Goal: Task Accomplishment & Management: Manage account settings

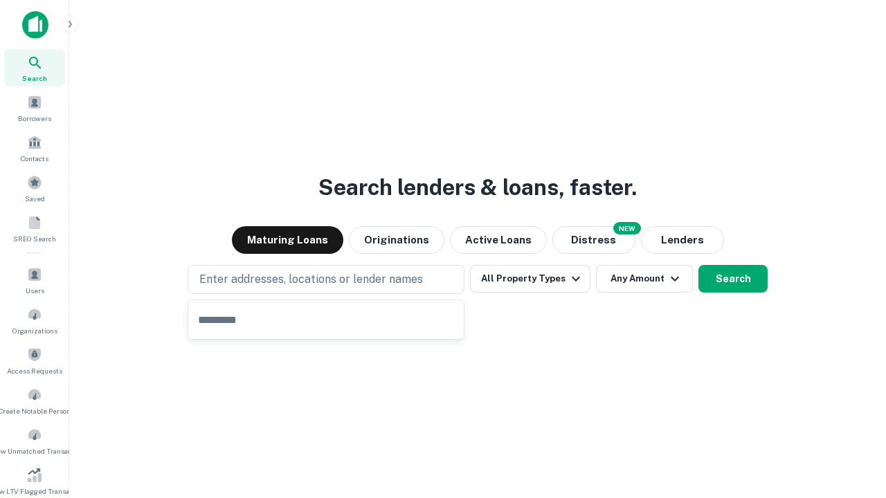
type input "**********"
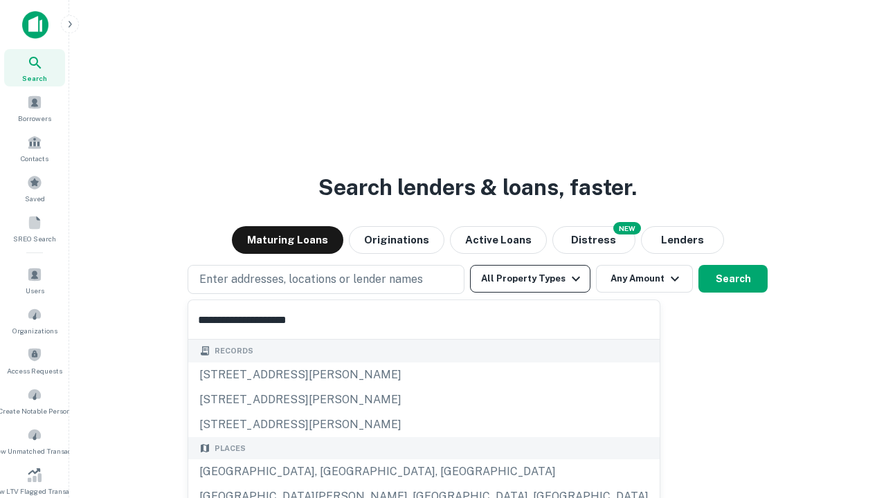
click at [530, 279] on button "All Property Types" at bounding box center [530, 279] width 120 height 28
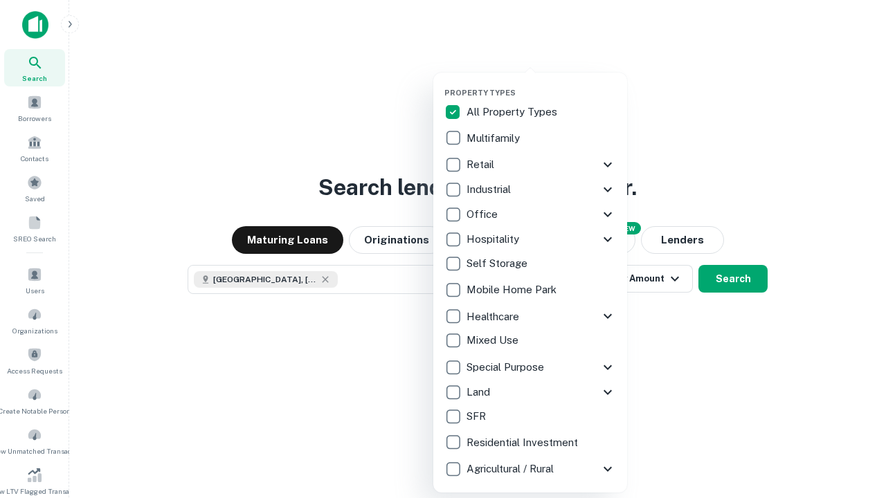
click at [541, 84] on button "button" at bounding box center [541, 84] width 194 height 1
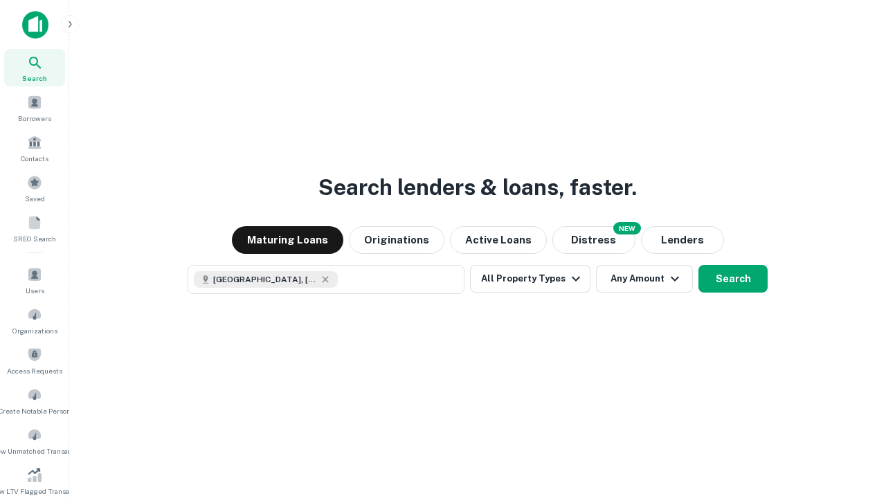
scroll to position [8, 167]
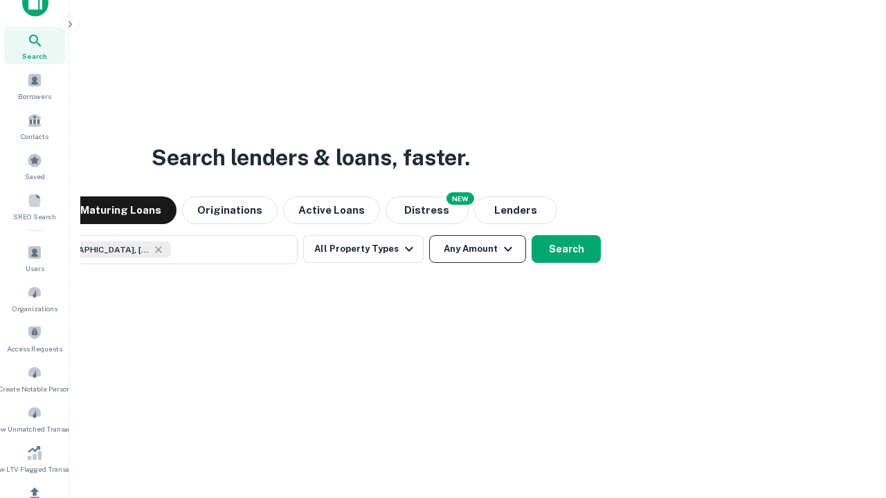
click at [429, 235] on button "Any Amount" at bounding box center [477, 249] width 97 height 28
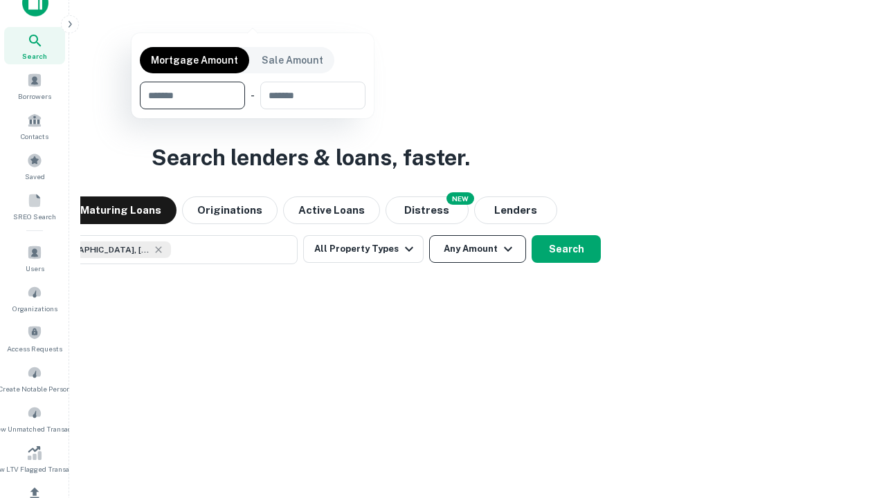
scroll to position [165, 0]
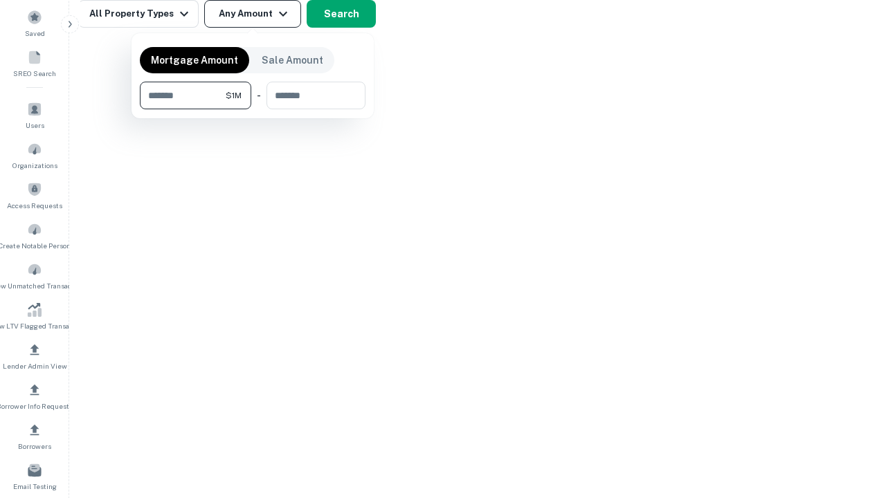
type input "*******"
click at [253, 109] on button "button" at bounding box center [253, 109] width 226 height 1
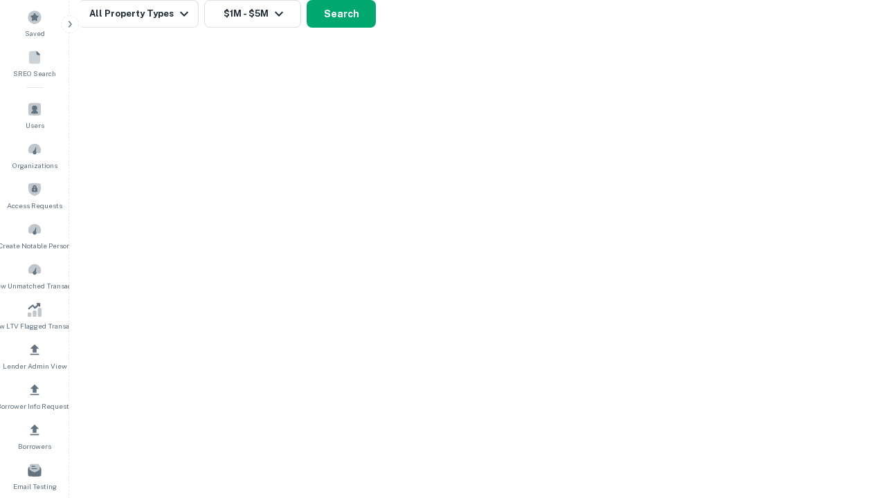
scroll to position [22, 0]
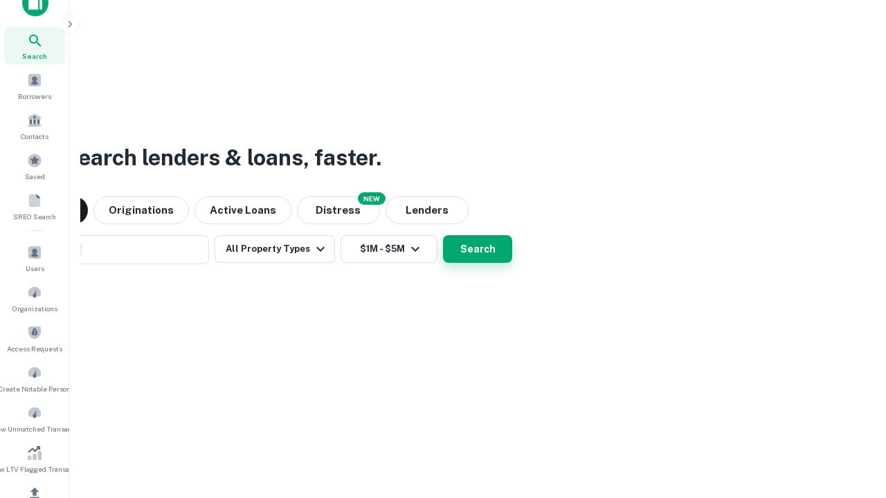
click at [443, 235] on button "Search" at bounding box center [477, 249] width 69 height 28
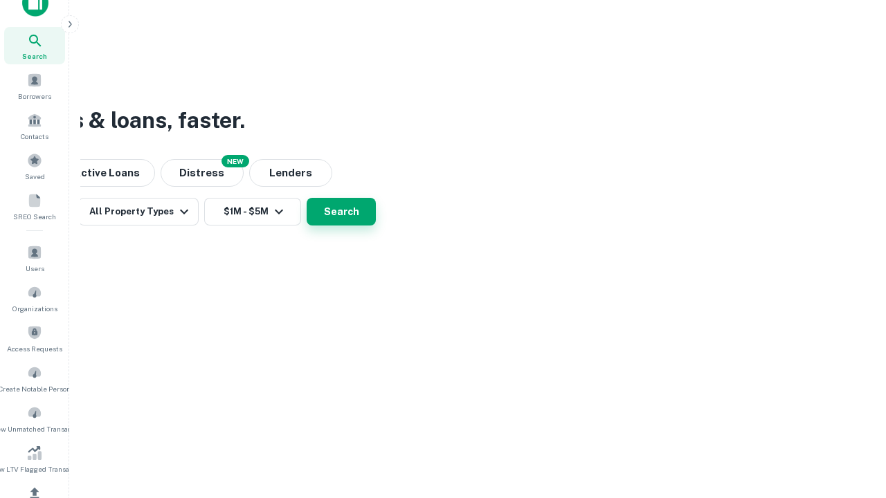
scroll to position [165, 0]
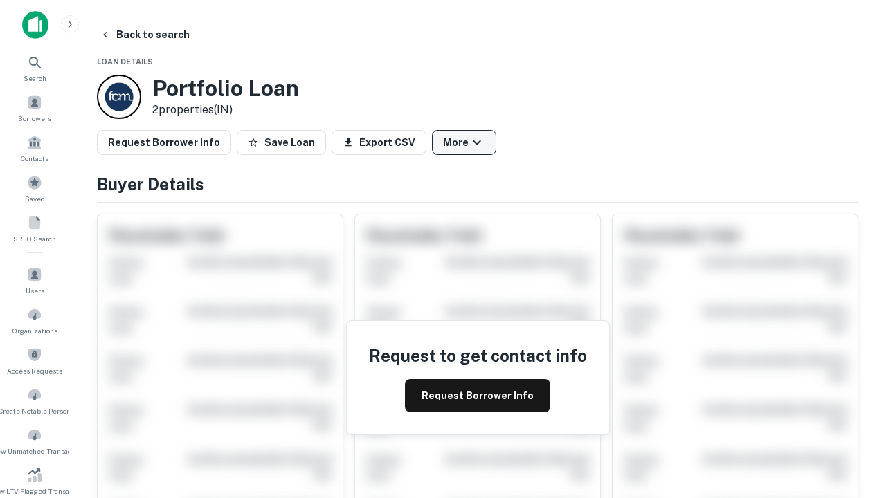
click at [464, 143] on button "More" at bounding box center [464, 142] width 64 height 25
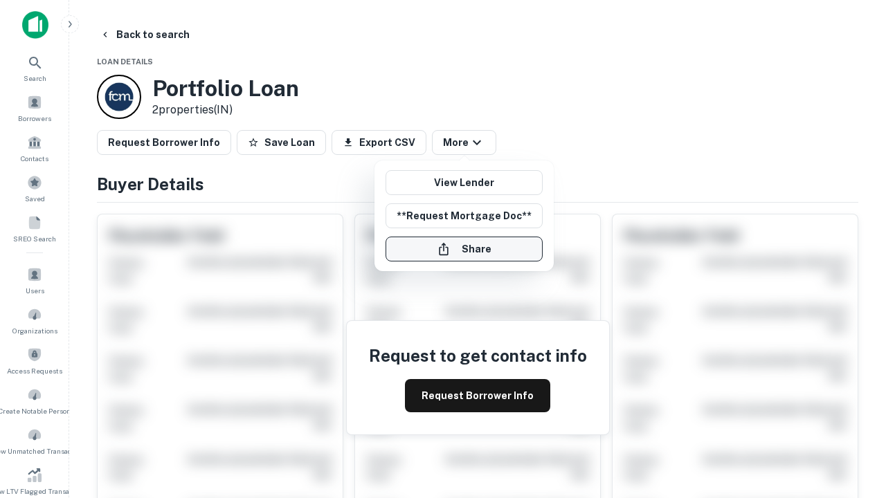
click at [464, 249] on button "Share" at bounding box center [464, 249] width 157 height 25
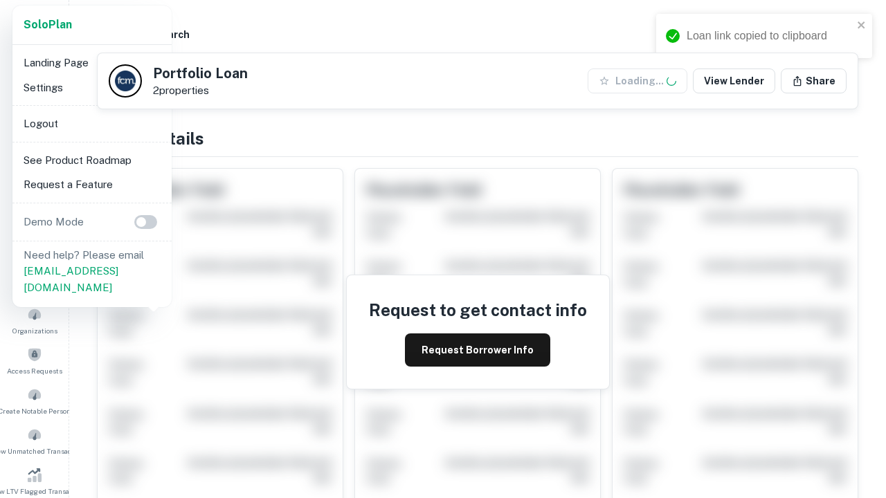
scroll to position [482, 0]
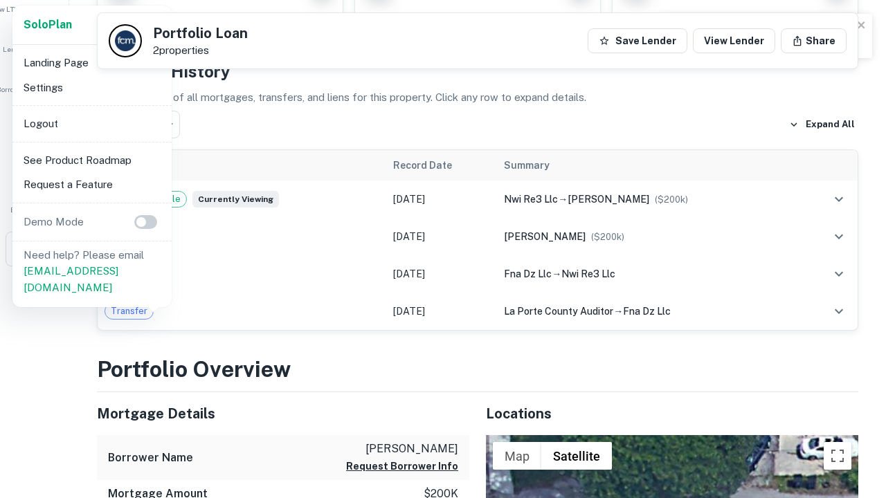
click at [91, 123] on li "Logout" at bounding box center [92, 123] width 148 height 25
